Goal: Information Seeking & Learning: Learn about a topic

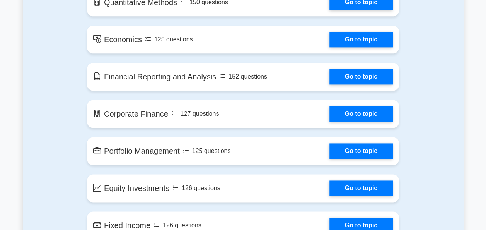
scroll to position [480, 0]
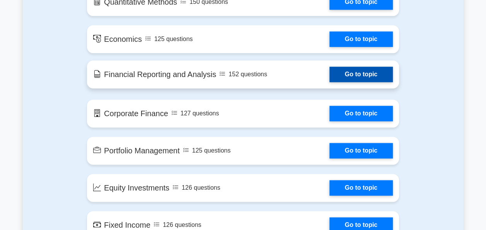
click at [330, 79] on link "Go to topic" at bounding box center [361, 74] width 63 height 15
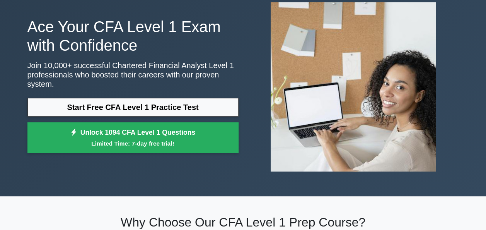
scroll to position [0, 0]
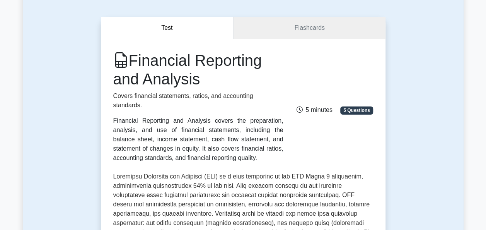
scroll to position [59, 0]
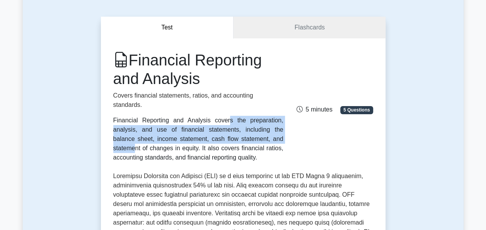
drag, startPoint x: 116, startPoint y: 111, endPoint x: 155, endPoint y: 127, distance: 42.5
click at [155, 127] on div "Financial Reporting and Analysis covers the preparation, analysis, and use of f…" at bounding box center [198, 139] width 170 height 46
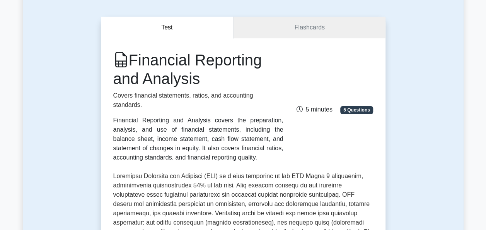
drag, startPoint x: 155, startPoint y: 127, endPoint x: 190, endPoint y: 150, distance: 41.8
click at [190, 150] on div "Financial Reporting and Analysis covers the preparation, analysis, and use of f…" at bounding box center [198, 139] width 170 height 46
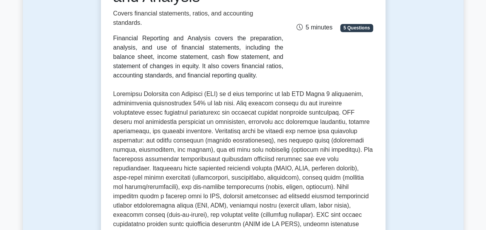
scroll to position [140, 0]
drag, startPoint x: 244, startPoint y: 39, endPoint x: 258, endPoint y: 38, distance: 13.9
click at [258, 38] on div "Financial Reporting and Analysis covers the preparation, analysis, and use of f…" at bounding box center [198, 57] width 170 height 46
drag, startPoint x: 258, startPoint y: 38, endPoint x: 199, endPoint y: 64, distance: 65.0
click at [199, 64] on div "Financial Reporting and Analysis covers the preparation, analysis, and use of f…" at bounding box center [198, 57] width 170 height 46
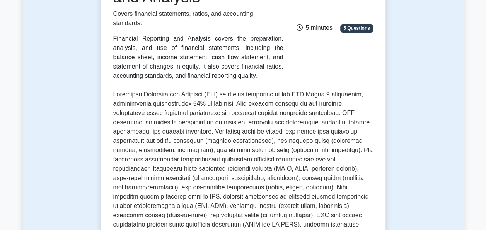
drag, startPoint x: 199, startPoint y: 64, endPoint x: 179, endPoint y: 46, distance: 26.3
click at [179, 46] on div "Financial Reporting and Analysis covers the preparation, analysis, and use of f…" at bounding box center [198, 57] width 170 height 46
drag, startPoint x: 244, startPoint y: 39, endPoint x: 280, endPoint y: 69, distance: 46.2
click at [280, 69] on div "Financial Reporting and Analysis covers the preparation, analysis, and use of f…" at bounding box center [198, 57] width 170 height 46
copy div "balance sheet, income statement, cash flow statement, and statement of changes …"
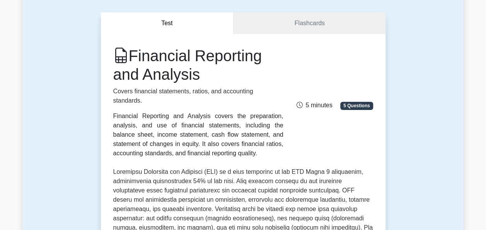
scroll to position [70, 0]
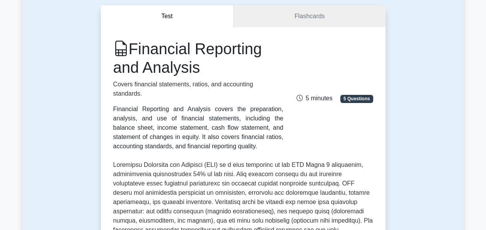
copy div "balance sheet, income statement, cash flow statement, and statement of changes …"
click at [146, 125] on div "Financial Reporting and Analysis covers the preparation, analysis, and use of f…" at bounding box center [198, 127] width 170 height 46
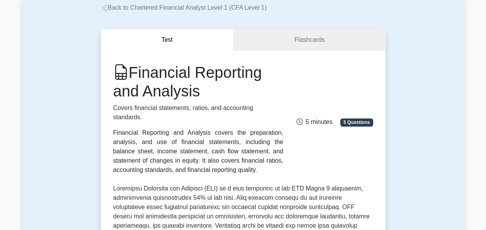
scroll to position [0, 0]
